Goal: Information Seeking & Learning: Learn about a topic

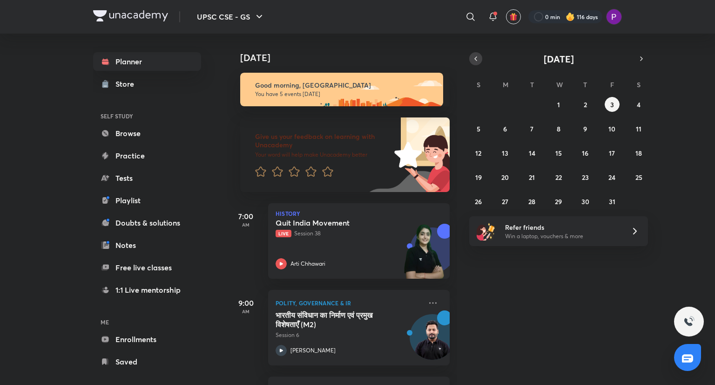
click at [475, 53] on button "button" at bounding box center [475, 58] width 13 height 13
click at [471, 58] on button "button" at bounding box center [475, 58] width 13 height 13
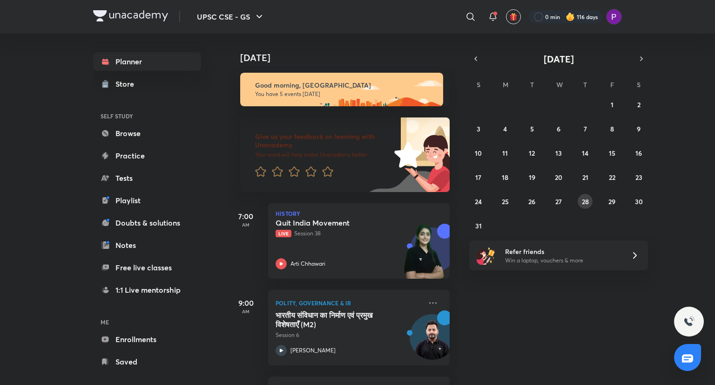
click at [587, 203] on abbr "28" at bounding box center [585, 201] width 7 height 9
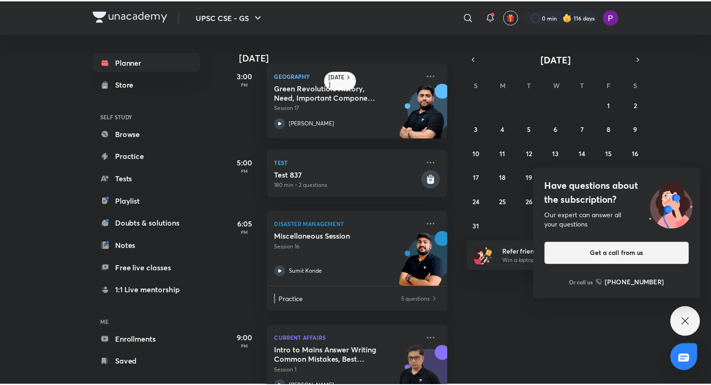
scroll to position [339, 0]
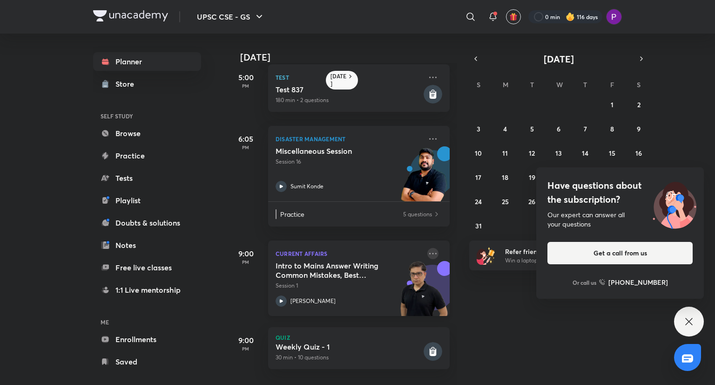
click at [429, 252] on icon at bounding box center [432, 252] width 7 height 1
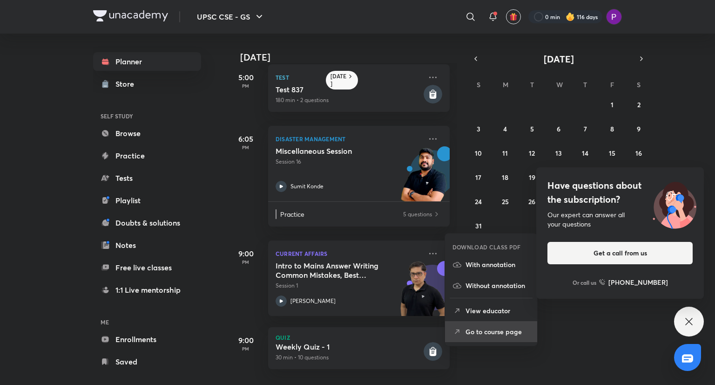
click at [504, 332] on p "Go to course page" at bounding box center [498, 331] width 64 height 10
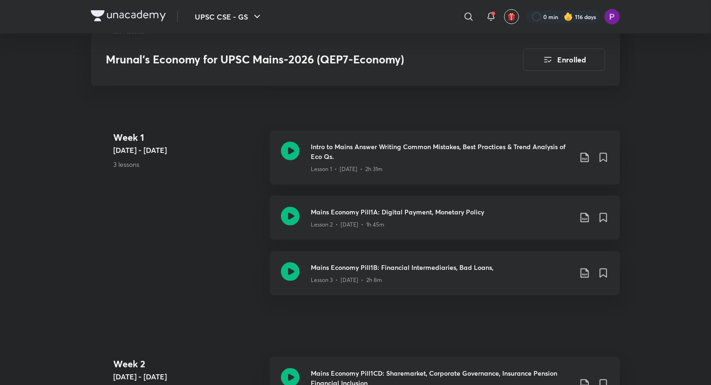
scroll to position [417, 0]
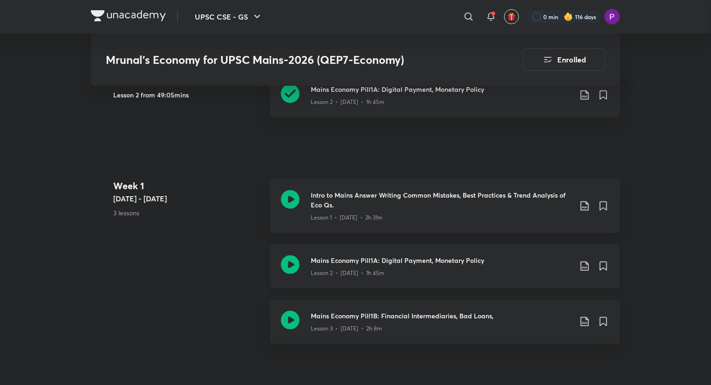
click at [443, 265] on div "Lesson 2 • [DATE] • 1h 45m" at bounding box center [441, 271] width 261 height 12
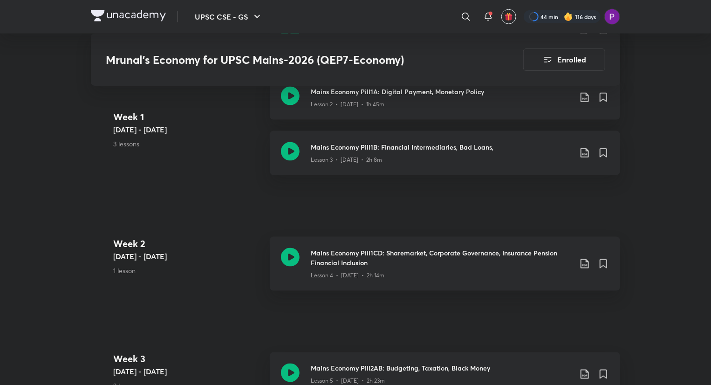
scroll to position [588, 0]
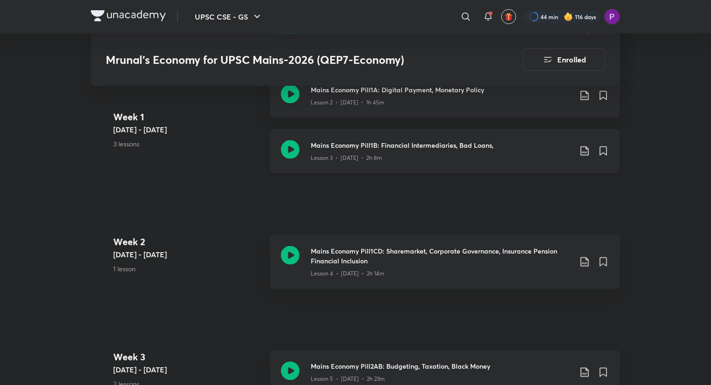
click at [421, 140] on h3 "Mains Economy Pill1B: Financial Intermediaries, Bad Loans," at bounding box center [441, 145] width 261 height 10
